Goal: Information Seeking & Learning: Learn about a topic

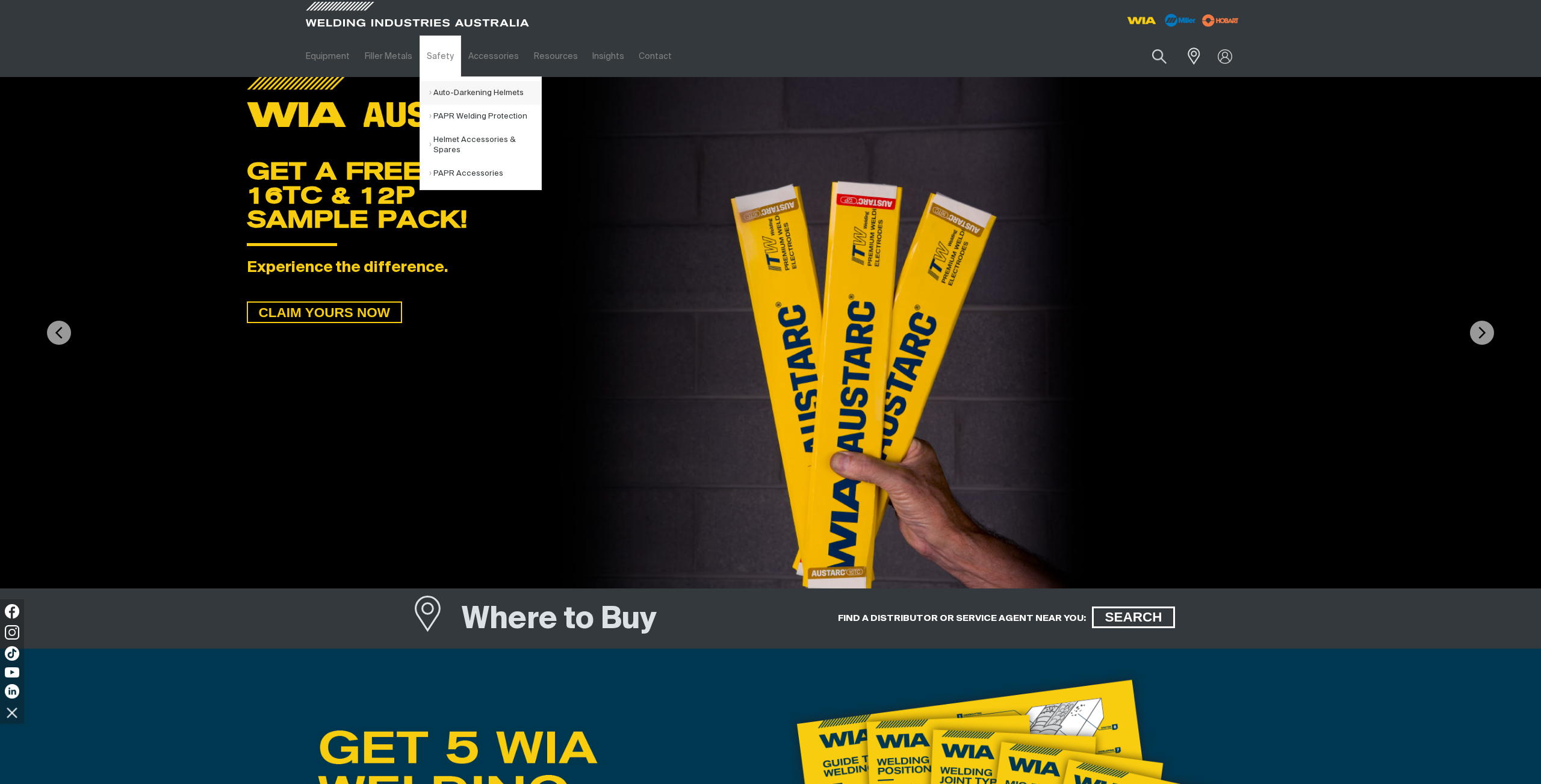
click at [472, 94] on link "Auto-Darkening Helmets" at bounding box center [485, 92] width 112 height 24
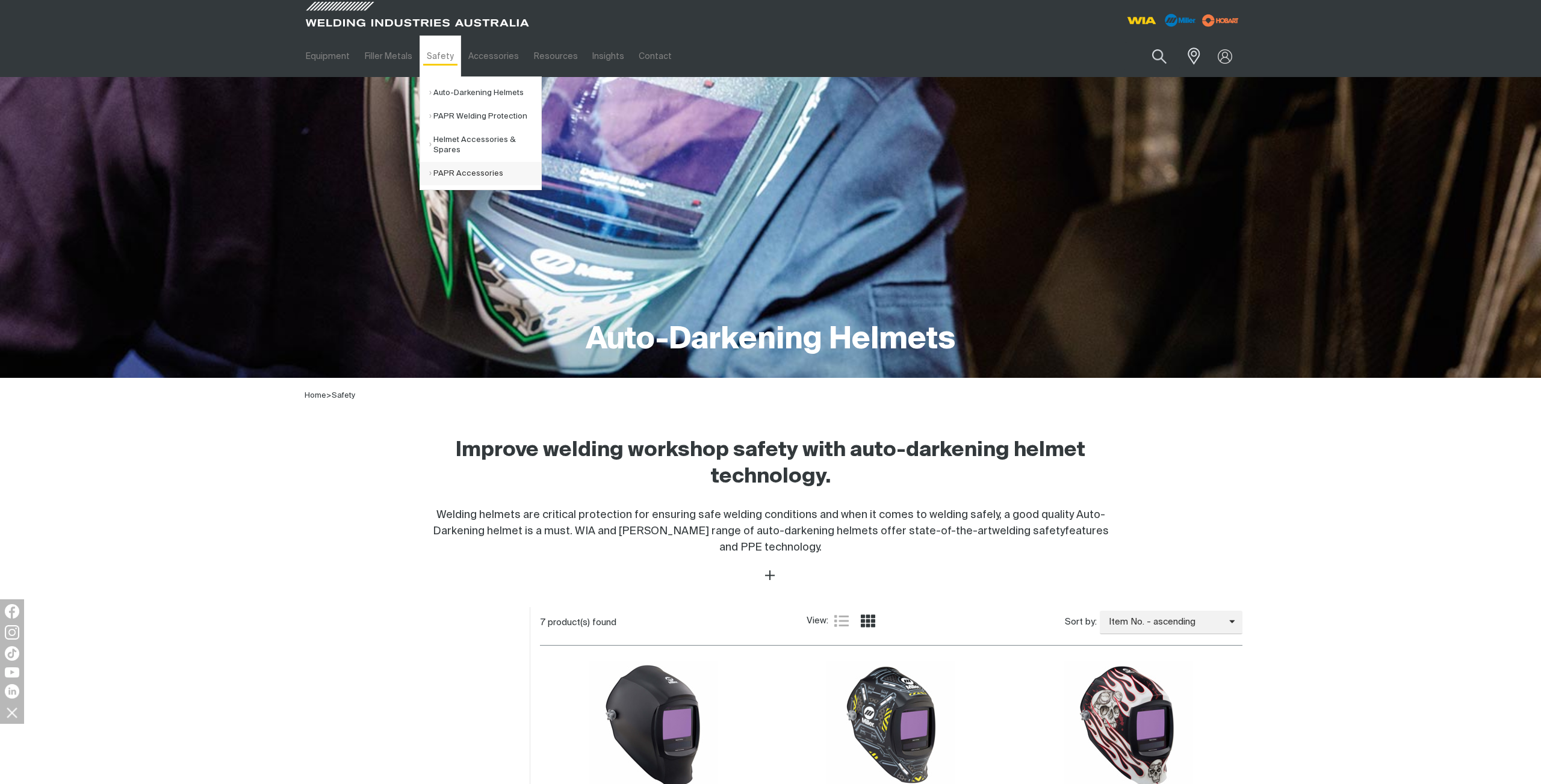
click at [460, 174] on link "PAPR Accessories" at bounding box center [485, 173] width 112 height 24
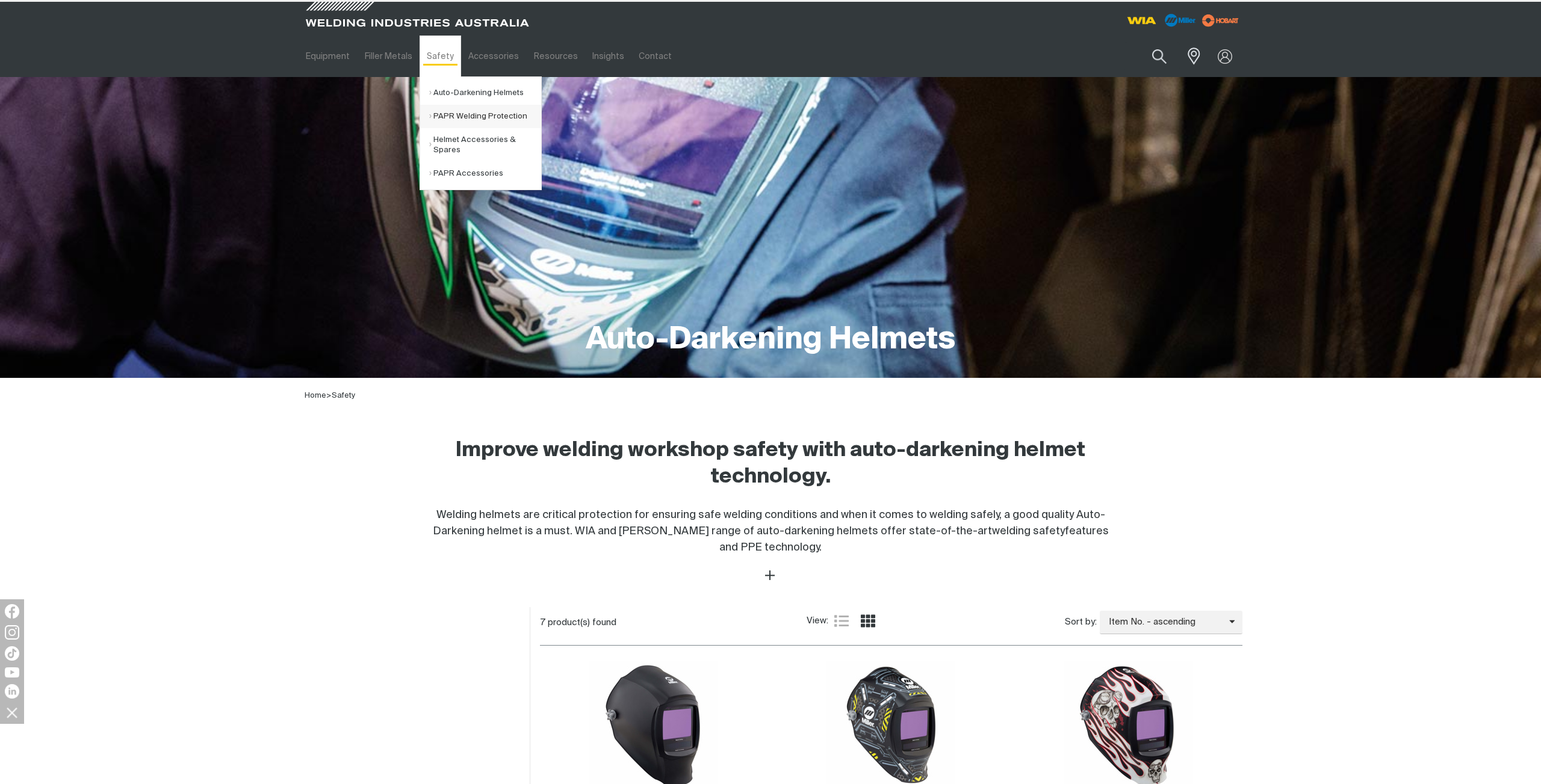
click at [457, 116] on link "PAPR Welding Protection" at bounding box center [485, 116] width 112 height 24
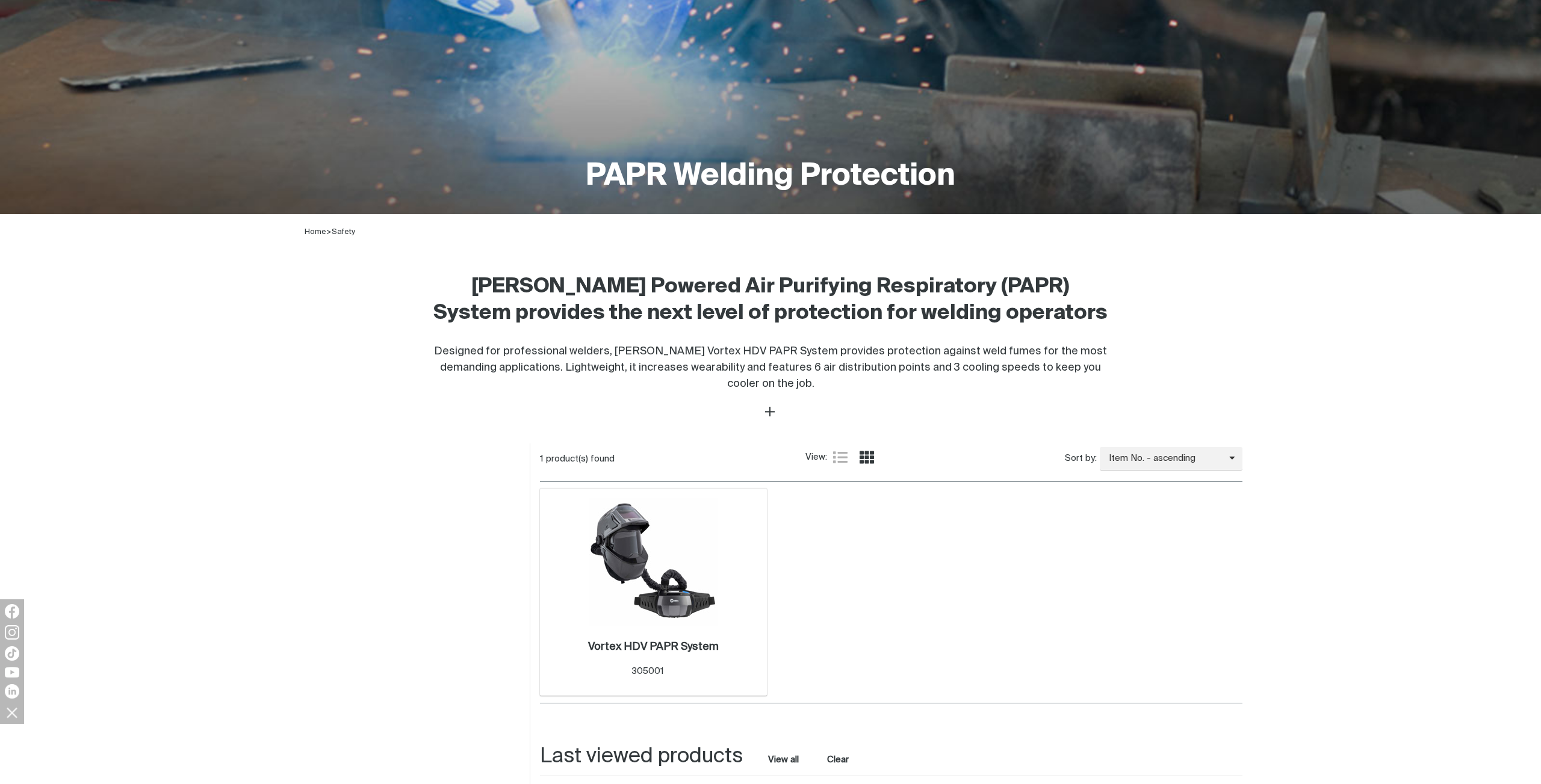
scroll to position [236, 0]
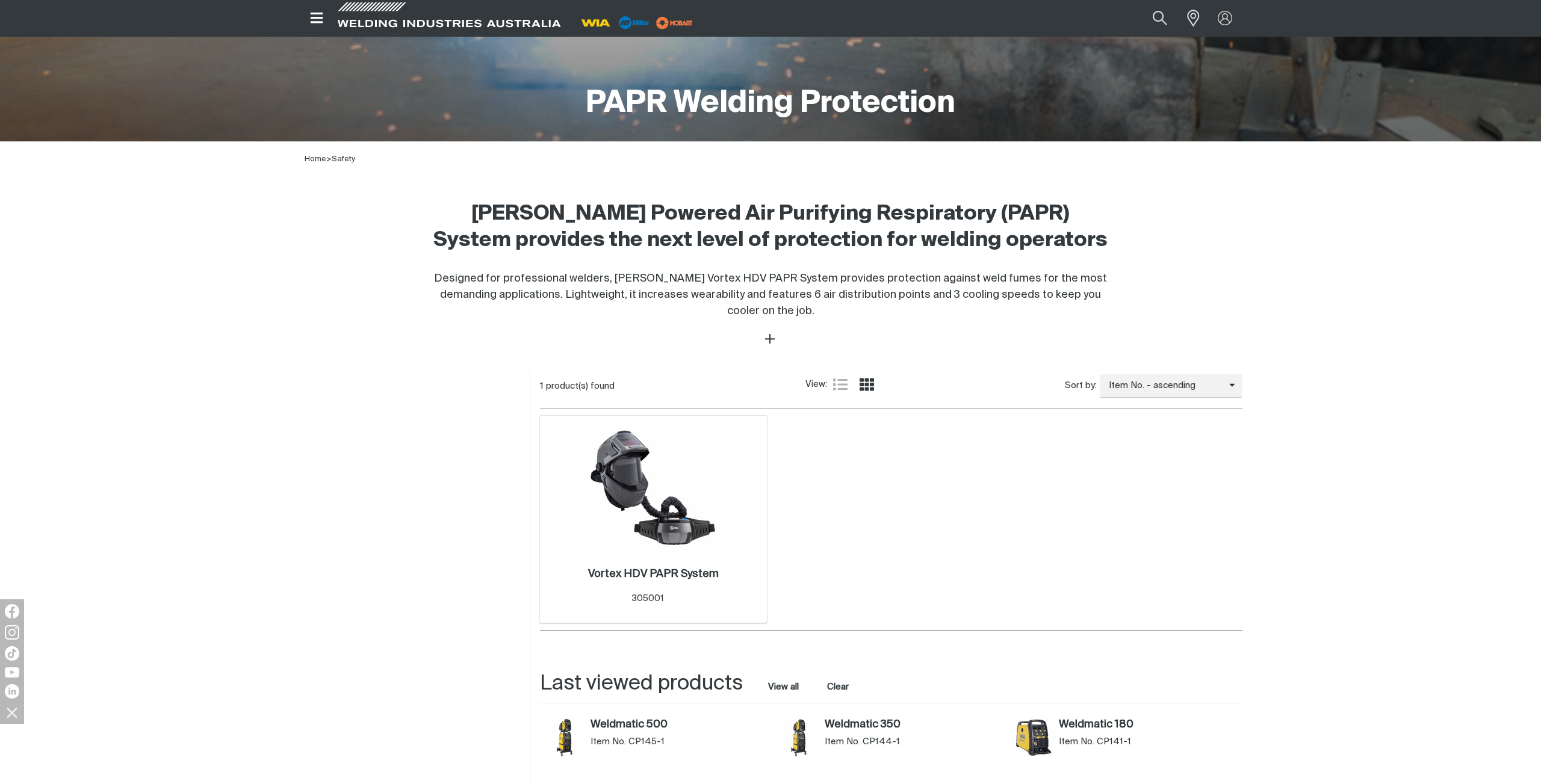
click at [633, 465] on img at bounding box center [653, 489] width 129 height 129
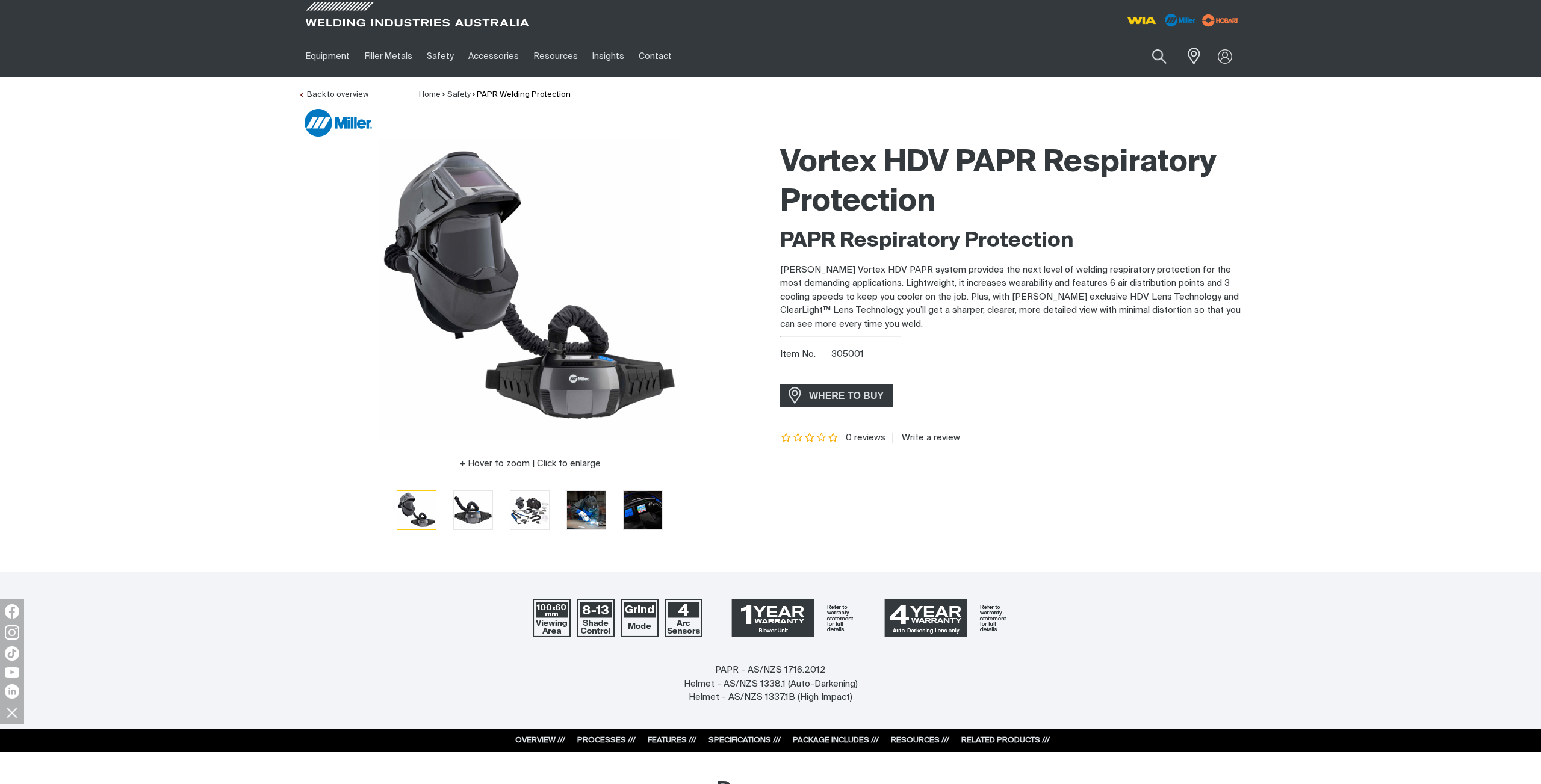
click at [650, 737] on link "FEATURES ///" at bounding box center [672, 740] width 49 height 8
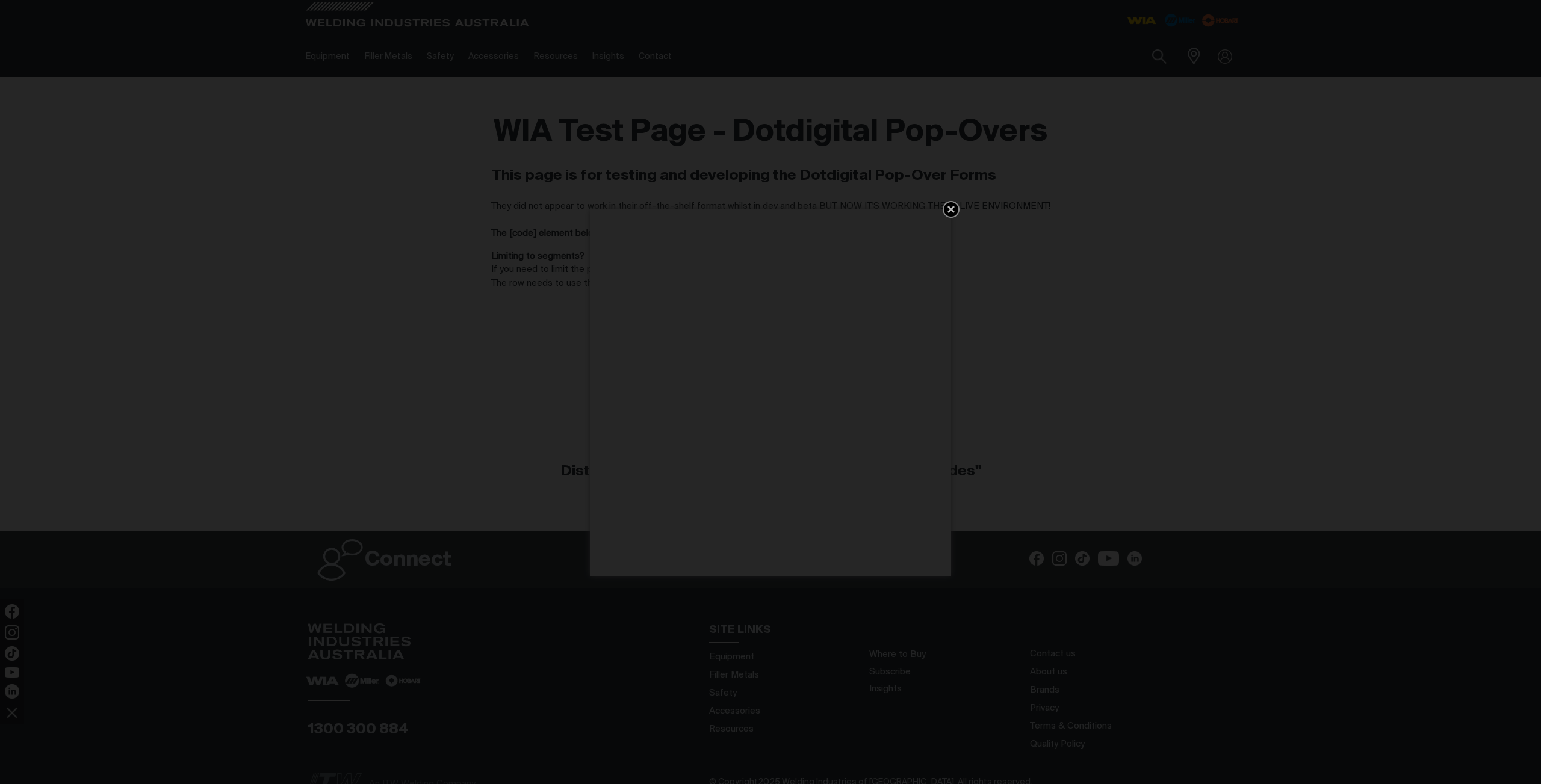
click at [949, 207] on icon "Explore the Bernard IronPro Series" at bounding box center [951, 209] width 7 height 7
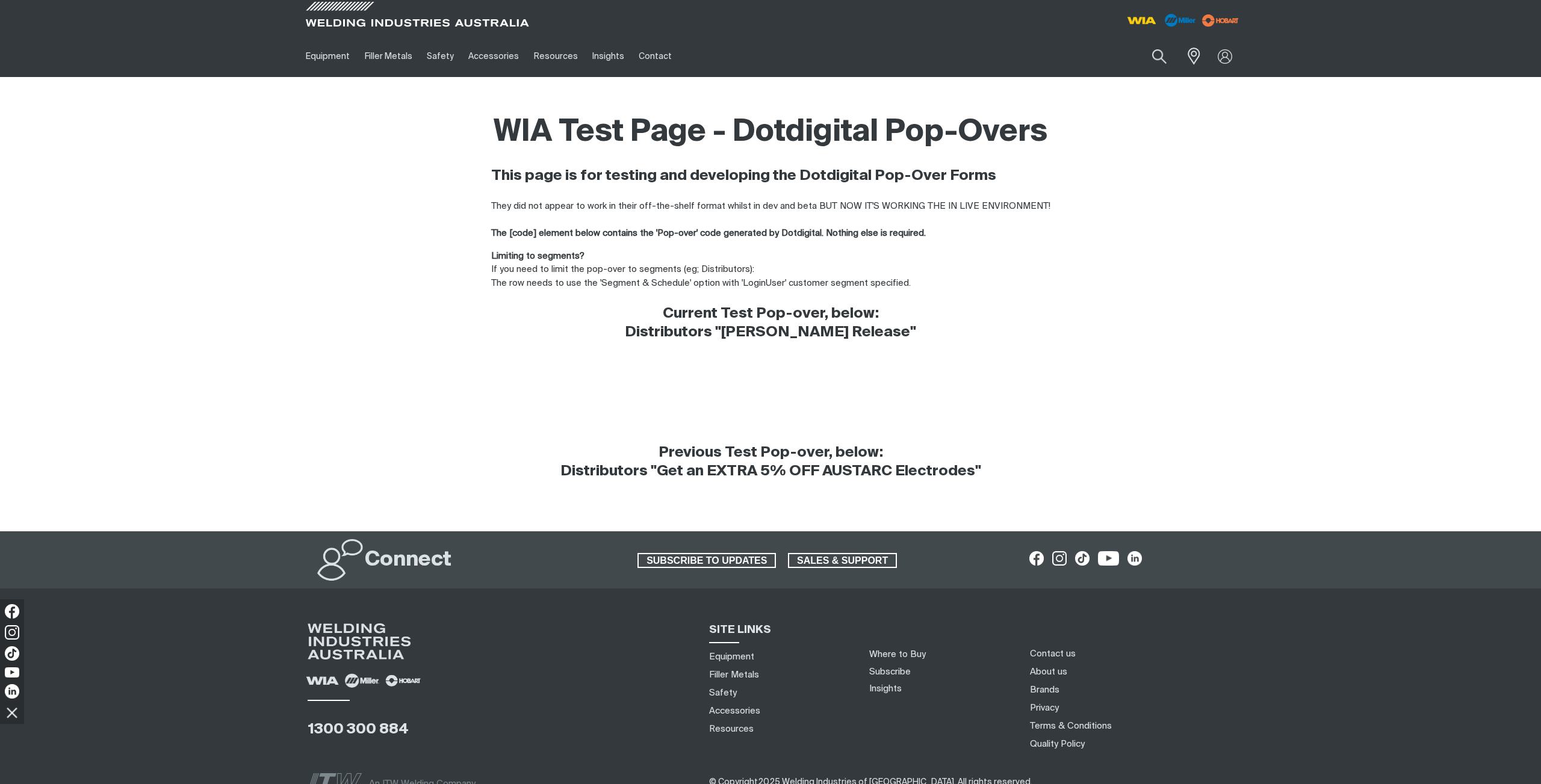
click at [1097, 253] on div "WIA Test Page - Dotdigital Pop-Overs This page is for testing and developing th…" at bounding box center [770, 235] width 944 height 243
